Goal: Find contact information: Find contact information

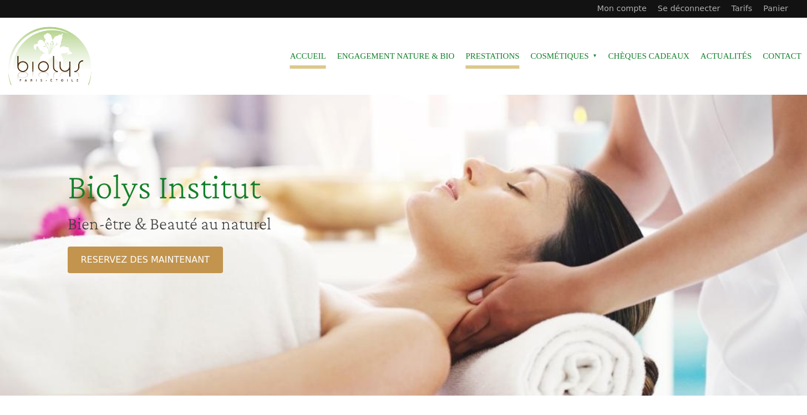
click at [486, 58] on link "Prestations" at bounding box center [492, 56] width 54 height 25
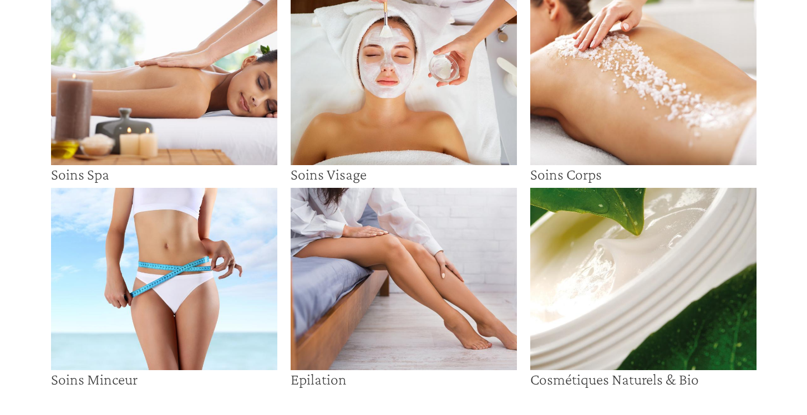
scroll to position [113, 0]
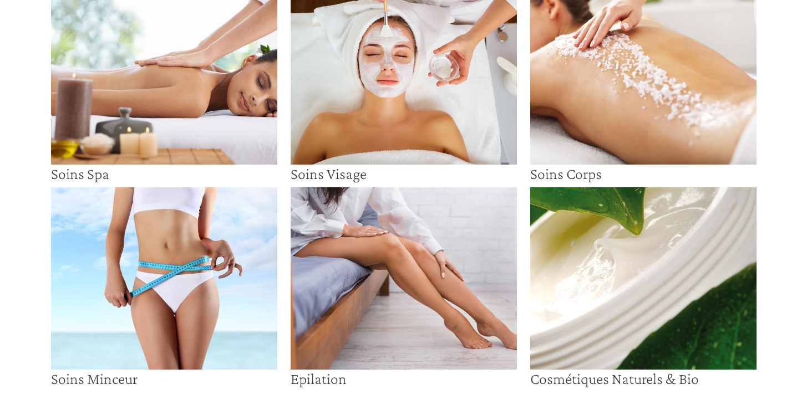
click at [209, 165] on h3 "Soins Spa" at bounding box center [164, 174] width 226 height 19
click at [209, 151] on img at bounding box center [164, 73] width 226 height 182
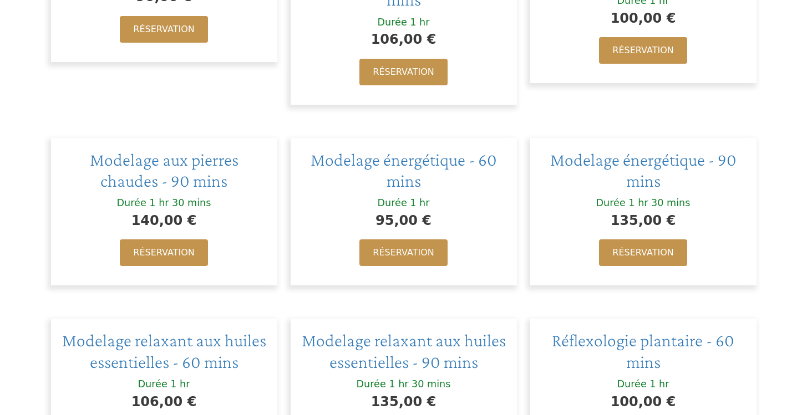
scroll to position [921, 0]
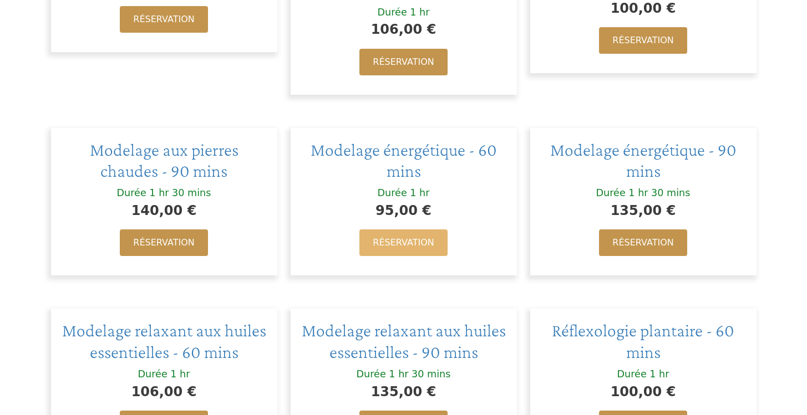
click at [401, 245] on link "Réservation" at bounding box center [403, 243] width 88 height 27
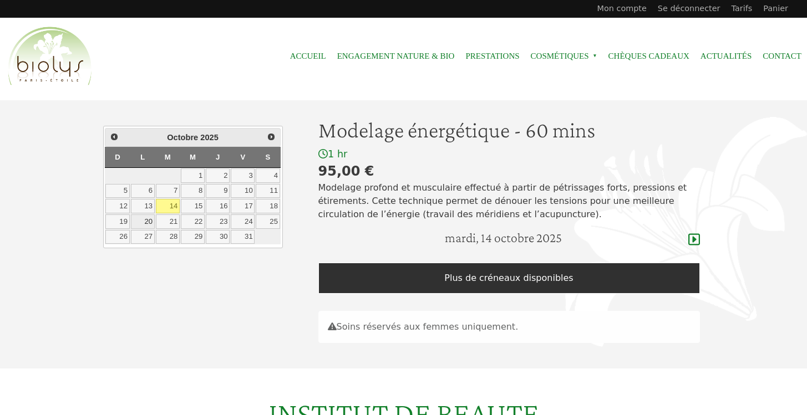
click at [151, 217] on link "20" at bounding box center [143, 222] width 24 height 14
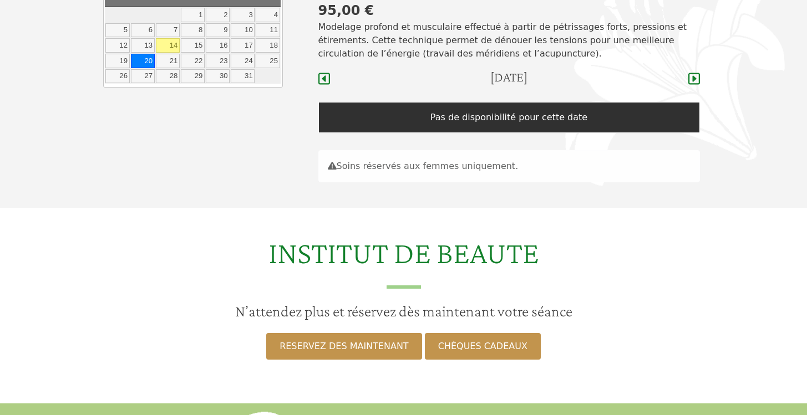
scroll to position [157, 0]
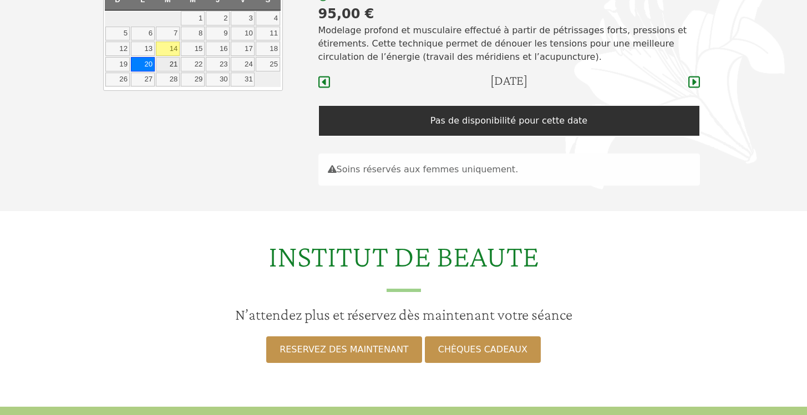
click at [165, 64] on link "21" at bounding box center [168, 64] width 24 height 14
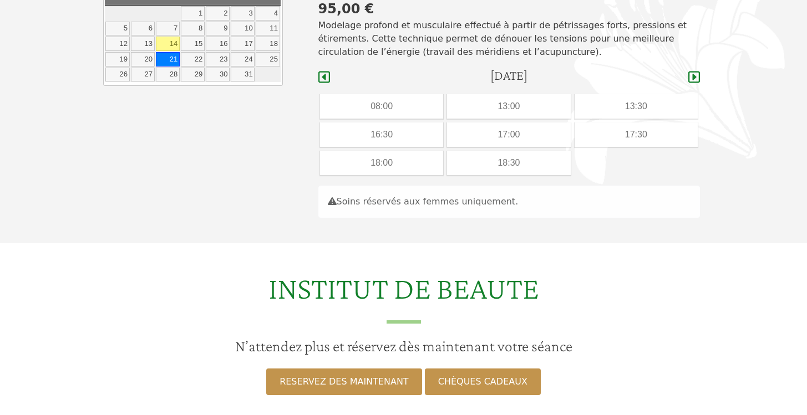
scroll to position [158, 0]
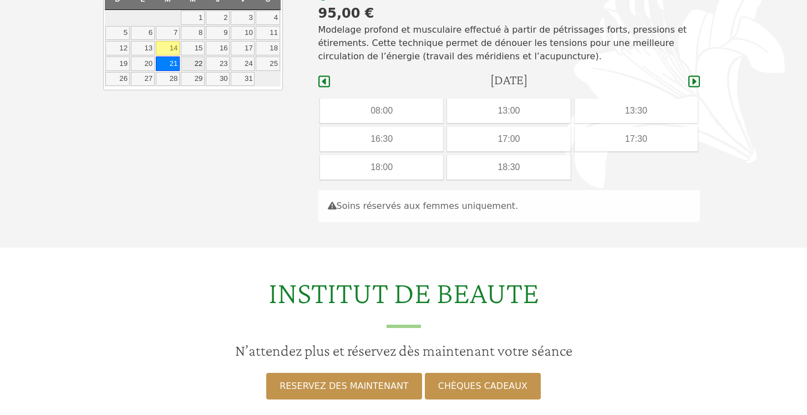
click at [198, 67] on link "22" at bounding box center [193, 64] width 24 height 14
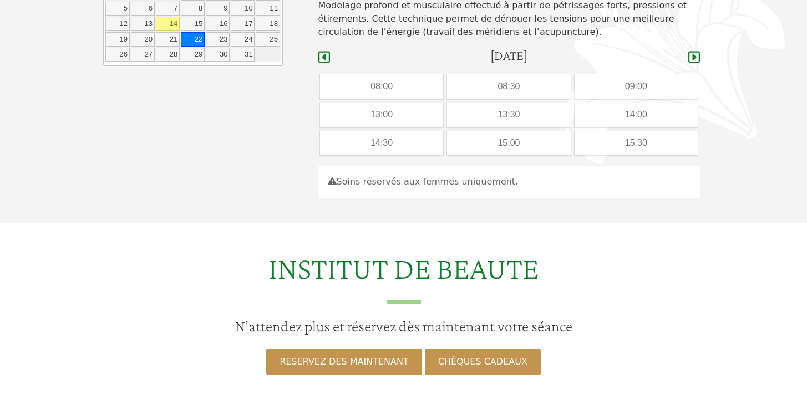
scroll to position [180, 0]
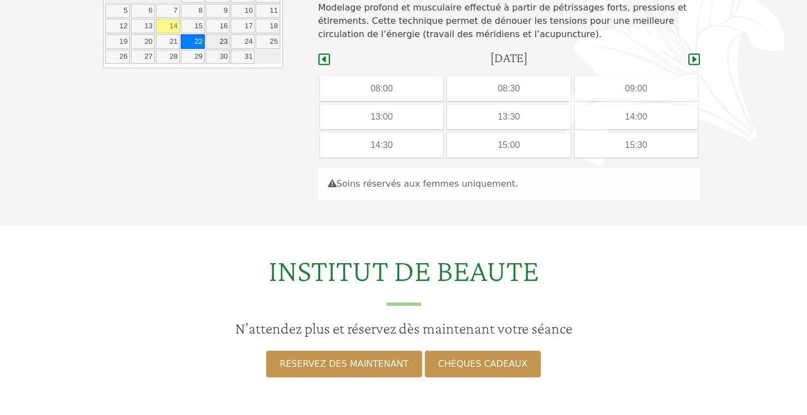
click at [213, 39] on link "23" at bounding box center [218, 41] width 24 height 14
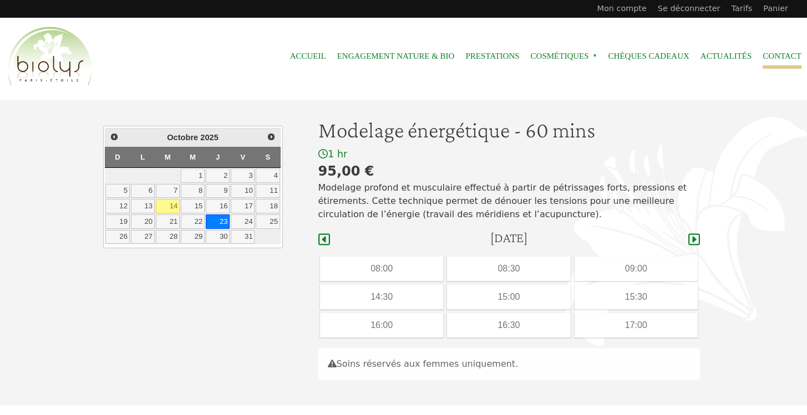
click at [783, 57] on link "Contact" at bounding box center [781, 56] width 39 height 25
click at [773, 58] on link "Contact" at bounding box center [781, 56] width 39 height 25
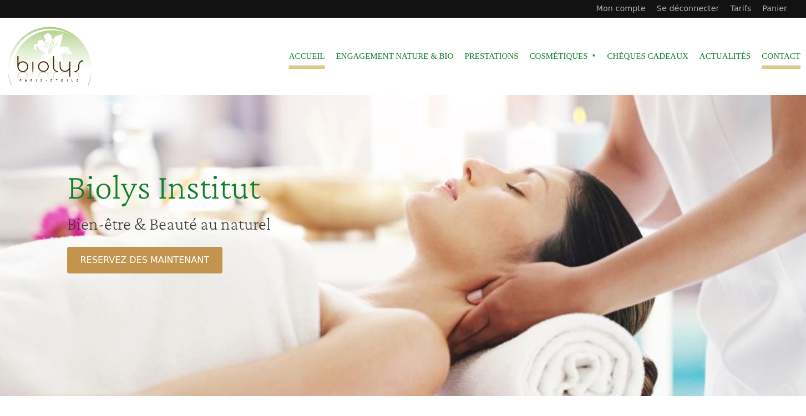
click at [773, 54] on link "Contact" at bounding box center [780, 56] width 39 height 25
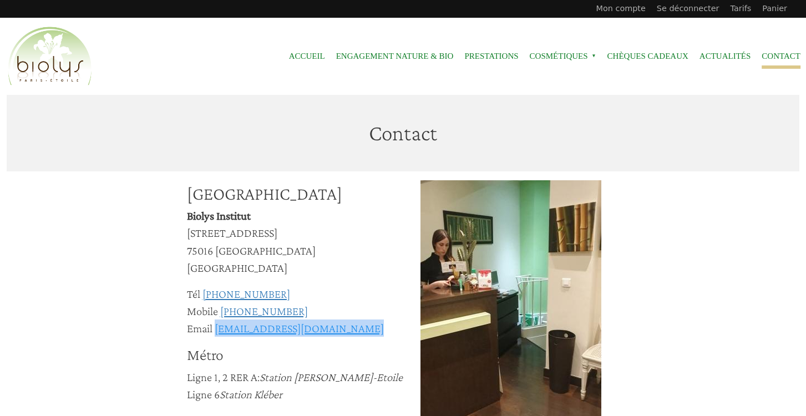
drag, startPoint x: 373, startPoint y: 337, endPoint x: 215, endPoint y: 331, distance: 158.1
click at [215, 331] on div "[GEOGRAPHIC_DATA][STREET_ADDRESS] Tél [PHONE_NUMBER] Mobile [PHONE_NUMBER] Emai…" at bounding box center [304, 385] width 234 height 411
copy div "[EMAIL_ADDRESS][DOMAIN_NAME]"
